Goal: Information Seeking & Learning: Find specific fact

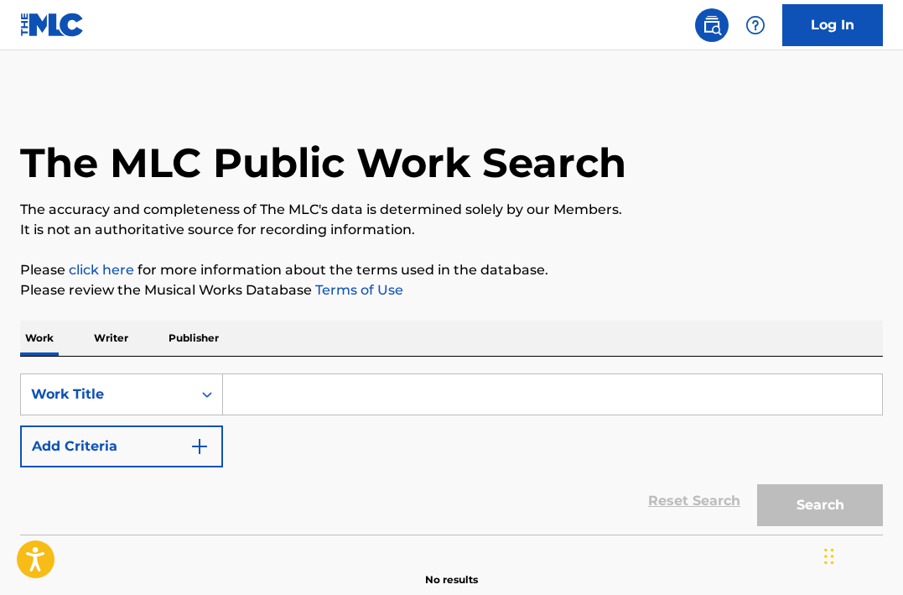
click at [259, 397] on input "Search Form" at bounding box center [552, 394] width 659 height 40
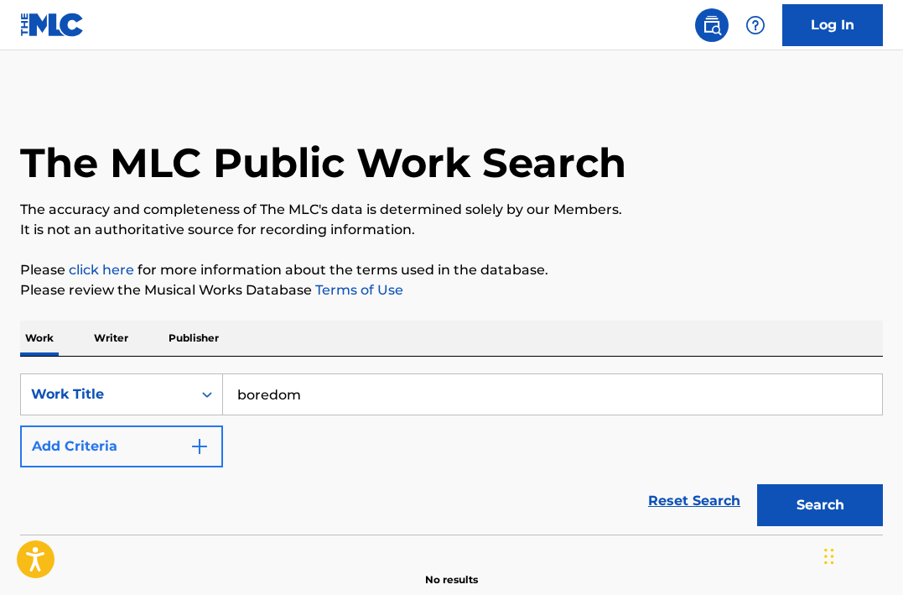
type input "boredom"
click at [205, 442] on img "Search Form" at bounding box center [200, 446] width 20 height 20
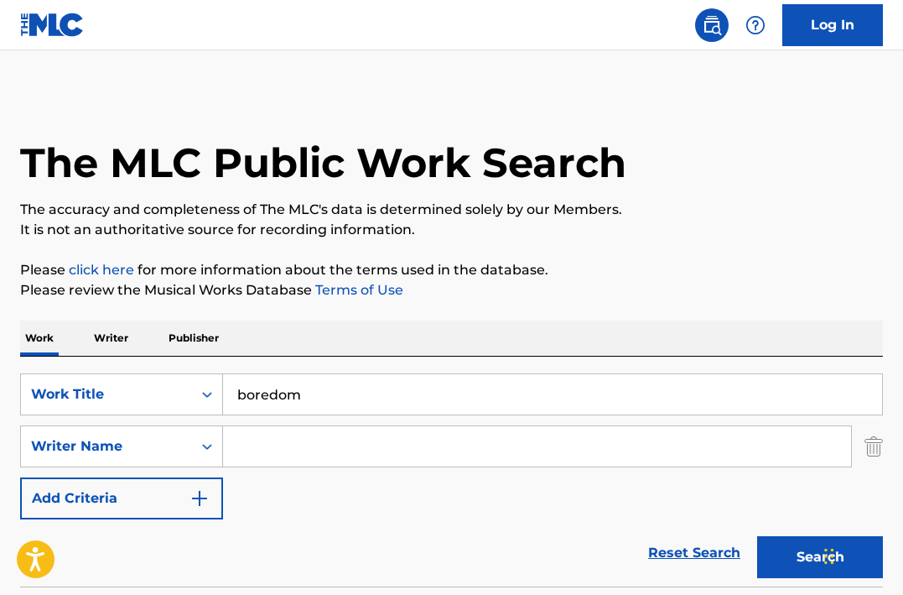
click at [254, 451] on input "Search Form" at bounding box center [537, 446] width 628 height 40
click at [820, 557] on button "Search" at bounding box center [820, 557] width 126 height 42
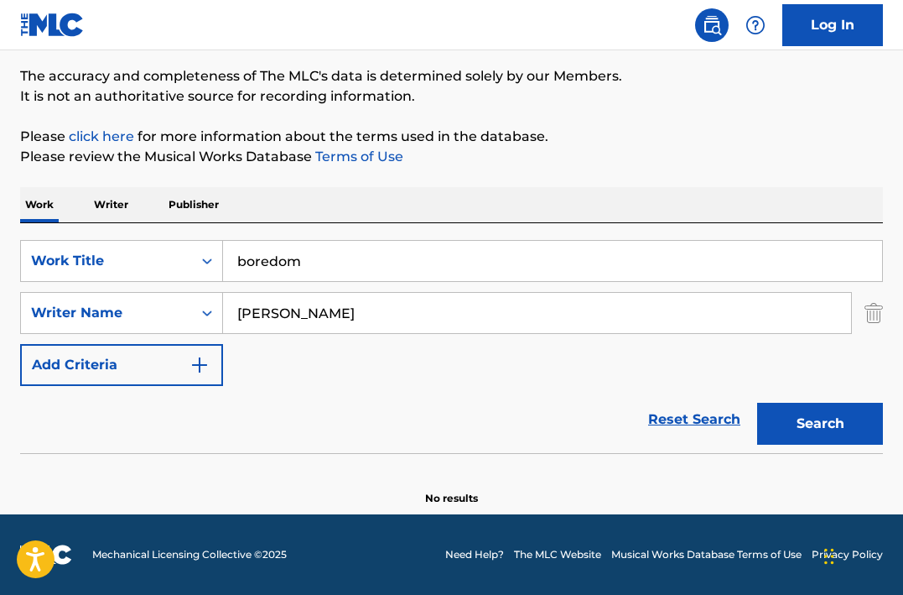
scroll to position [133, 0]
click at [811, 418] on button "Search" at bounding box center [820, 424] width 126 height 42
click at [328, 318] on input "[PERSON_NAME]" at bounding box center [537, 313] width 628 height 40
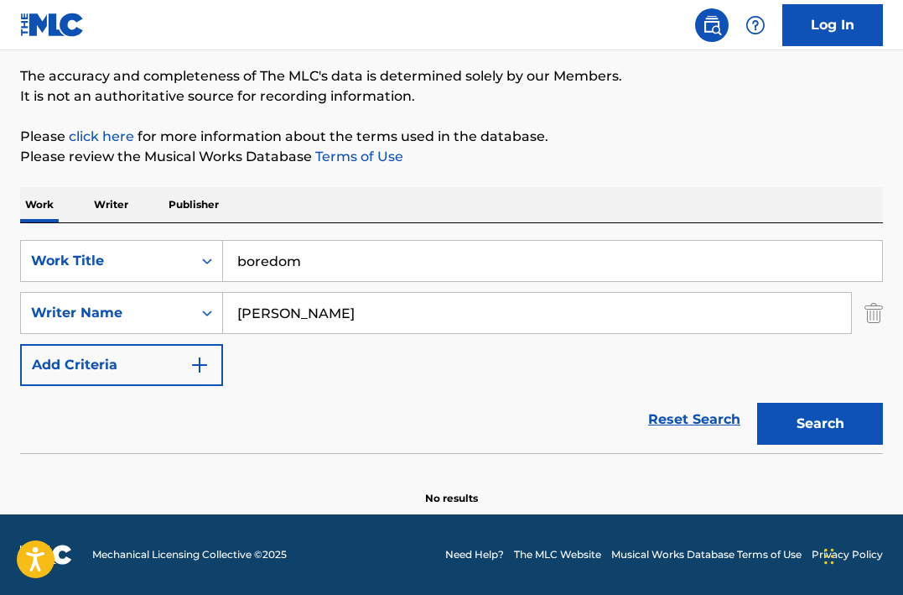
type input "[PERSON_NAME]"
drag, startPoint x: 328, startPoint y: 318, endPoint x: 817, endPoint y: 431, distance: 501.9
click at [817, 431] on button "Search" at bounding box center [820, 424] width 126 height 42
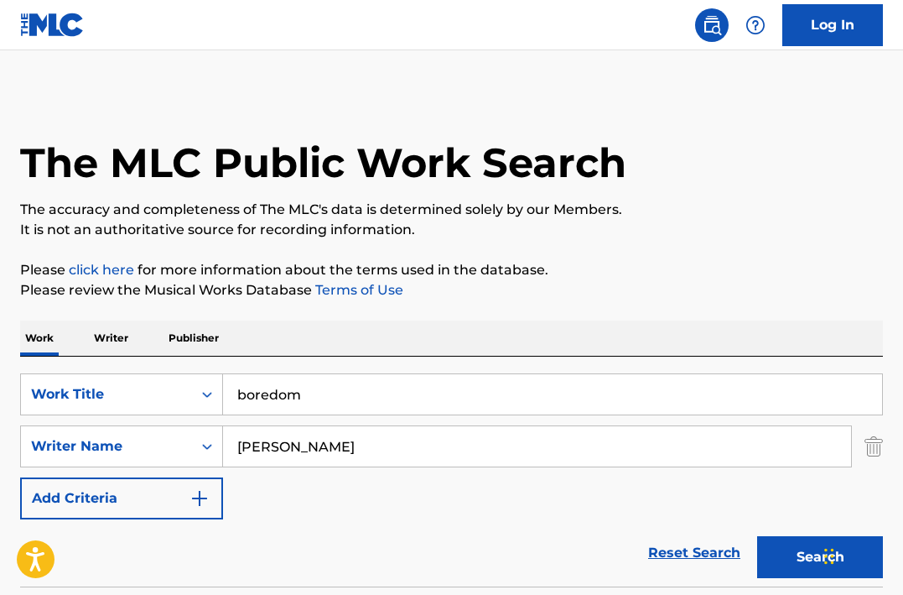
scroll to position [0, 0]
click at [330, 446] on input "[PERSON_NAME]" at bounding box center [537, 446] width 628 height 40
click at [314, 401] on input "boredom" at bounding box center [552, 394] width 659 height 40
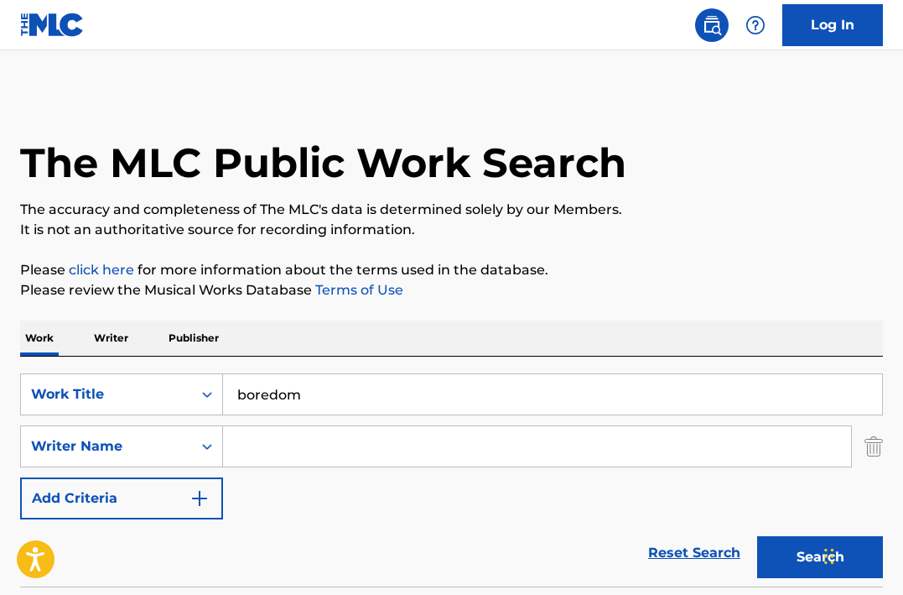
click at [314, 401] on input "boredom" at bounding box center [552, 394] width 659 height 40
type input "whimsy"
click at [280, 451] on input "Search Form" at bounding box center [537, 446] width 628 height 40
type input "[PERSON_NAME]"
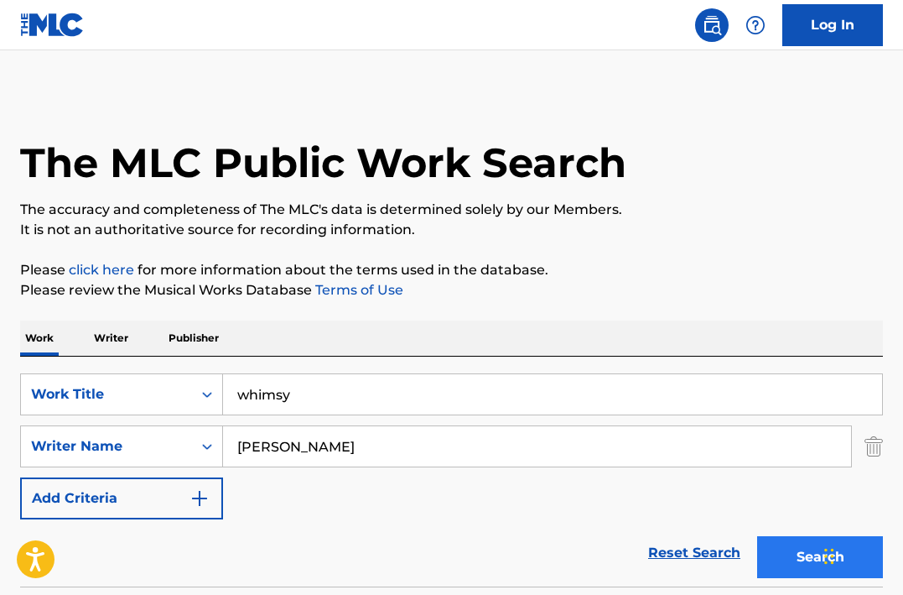
drag, startPoint x: 304, startPoint y: 462, endPoint x: 793, endPoint y: 564, distance: 499.5
click at [793, 564] on button "Search" at bounding box center [820, 557] width 126 height 42
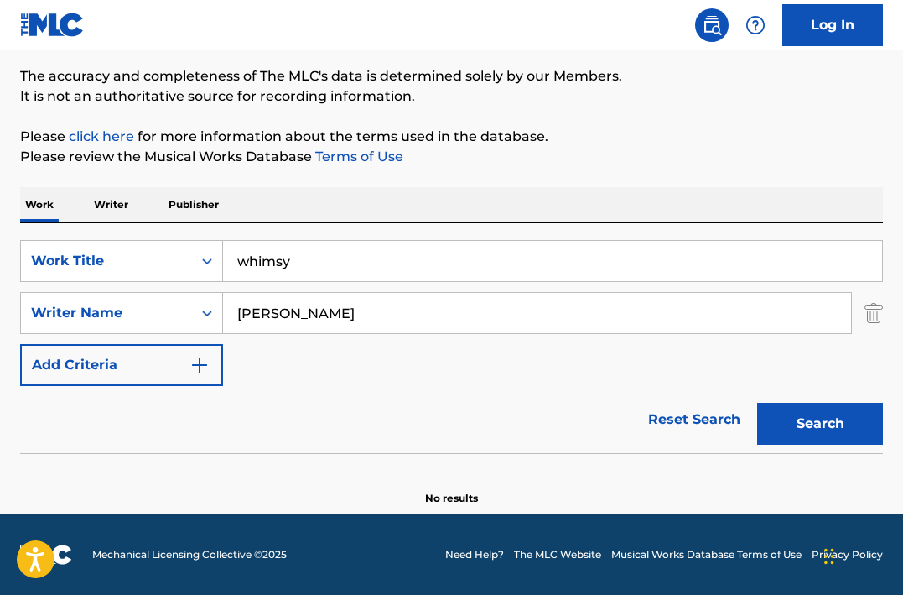
scroll to position [133, 0]
click at [800, 423] on button "Search" at bounding box center [820, 424] width 126 height 42
